Goal: Check status: Check status

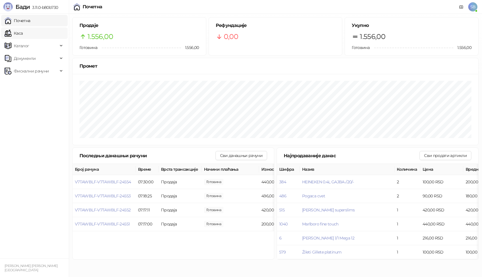
click at [23, 31] on link "Каса" at bounding box center [14, 33] width 18 height 11
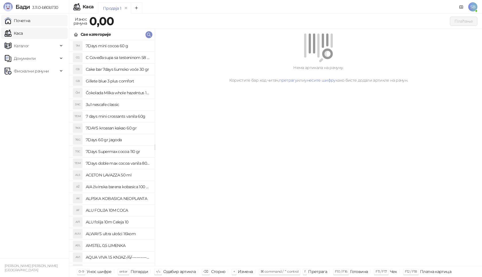
click at [30, 16] on link "Почетна" at bounding box center [18, 20] width 26 height 11
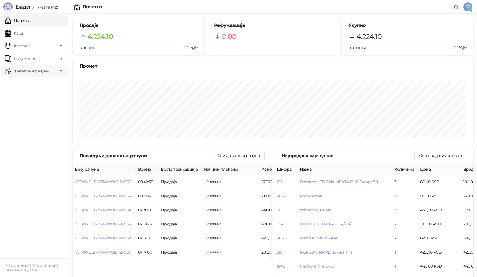
click at [53, 67] on span "Фискални рачуни" at bounding box center [31, 70] width 53 height 11
click at [36, 96] on link "По данима" at bounding box center [22, 96] width 30 height 11
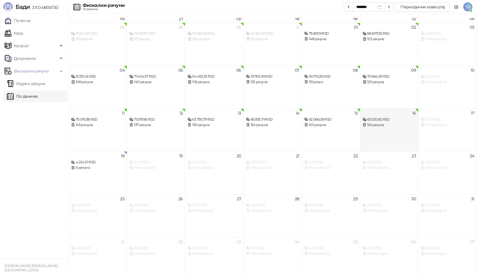
click at [396, 114] on div "63.520,82 RSD 126 рачуна" at bounding box center [389, 119] width 53 height 17
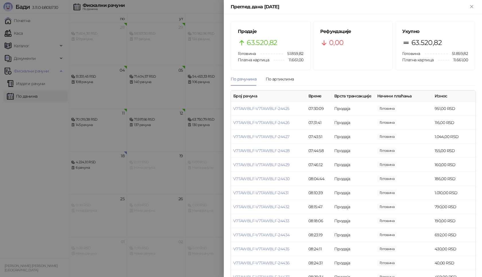
click at [11, 182] on div at bounding box center [241, 138] width 482 height 277
